Goal: Participate in discussion: Engage in conversation with other users on a specific topic

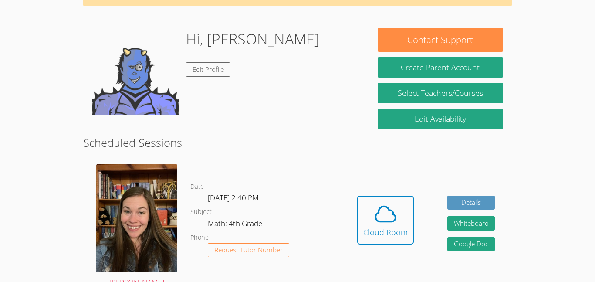
scroll to position [57, 0]
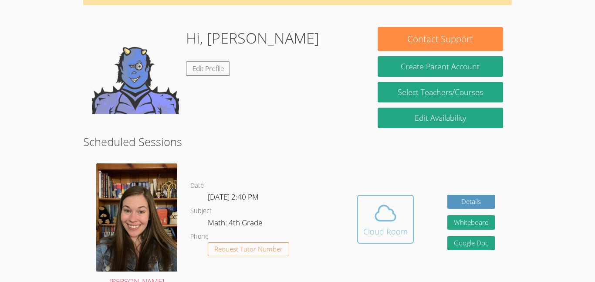
click at [386, 212] on icon at bounding box center [385, 213] width 24 height 24
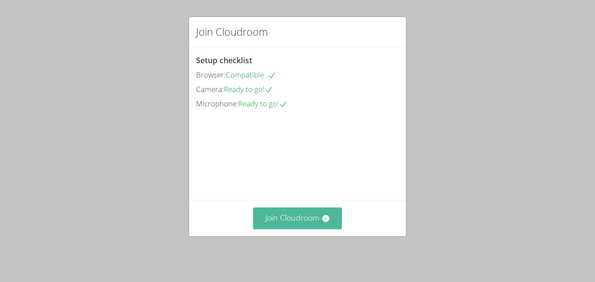
click at [332, 229] on button "Join Cloudroom" at bounding box center [297, 217] width 89 height 21
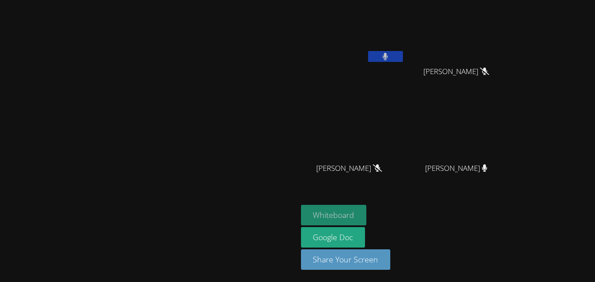
click at [367, 212] on button "Whiteboard" at bounding box center [334, 215] width 66 height 20
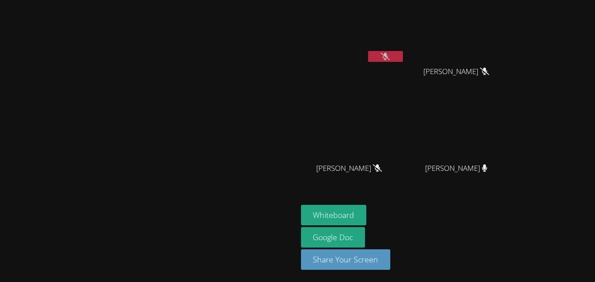
click at [403, 61] on button at bounding box center [385, 56] width 35 height 11
click at [403, 54] on button at bounding box center [385, 56] width 35 height 11
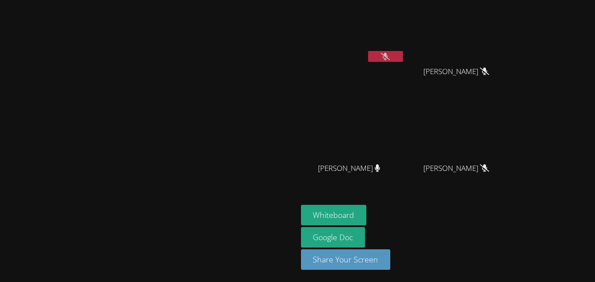
click at [390, 59] on icon at bounding box center [385, 56] width 9 height 7
click at [403, 60] on button at bounding box center [385, 56] width 35 height 11
click at [388, 53] on icon at bounding box center [385, 56] width 5 height 7
click at [403, 61] on button at bounding box center [385, 56] width 35 height 11
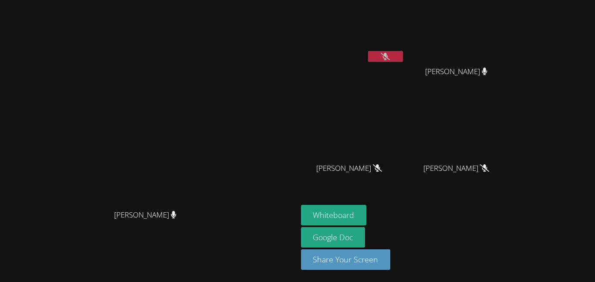
click at [390, 54] on icon at bounding box center [385, 56] width 9 height 7
click at [403, 55] on button at bounding box center [385, 56] width 35 height 11
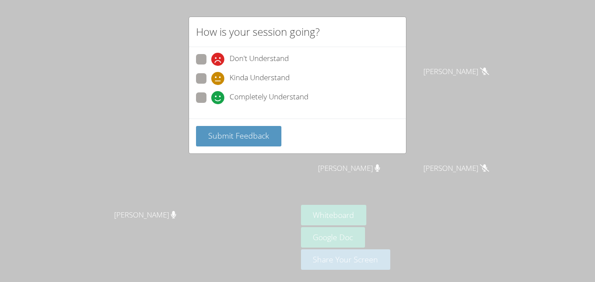
click at [209, 97] on label "Completely Understand" at bounding box center [252, 98] width 112 height 12
click at [211, 97] on input "Completely Understand" at bounding box center [214, 95] width 7 height 7
radio input "true"
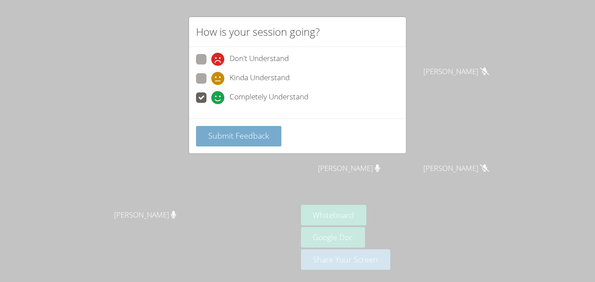
click at [216, 138] on span "Submit Feedback" at bounding box center [238, 135] width 61 height 10
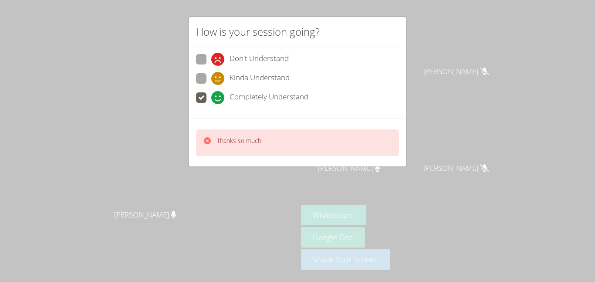
click at [335, 182] on div "How is your session going? Don't Understand Kinda Understand Completely Underst…" at bounding box center [297, 141] width 595 height 282
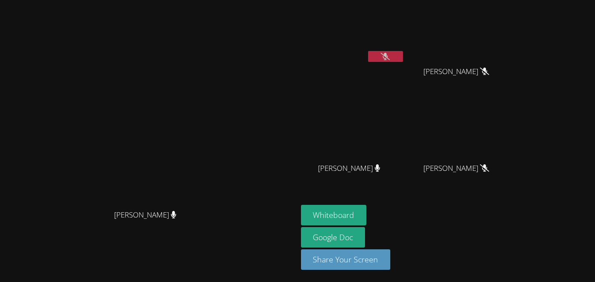
click at [390, 59] on icon at bounding box center [385, 56] width 9 height 7
click at [388, 60] on icon at bounding box center [385, 56] width 5 height 7
click at [403, 59] on button at bounding box center [385, 56] width 35 height 11
